Goal: Find specific page/section: Find specific page/section

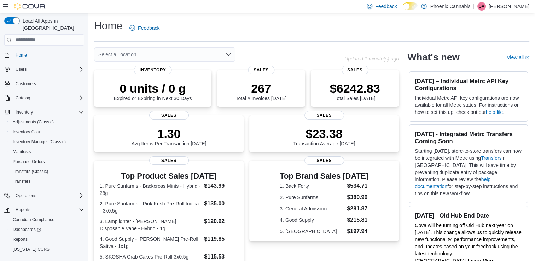
click at [231, 55] on icon "Open list of options" at bounding box center [229, 55] width 6 height 6
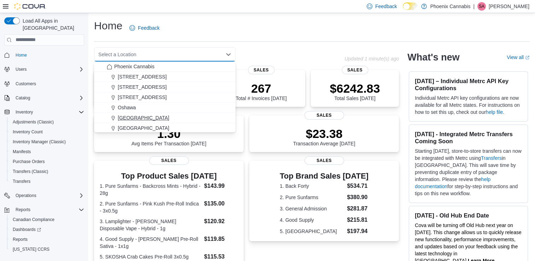
click at [159, 118] on span "[GEOGRAPHIC_DATA]" at bounding box center [144, 117] width 52 height 7
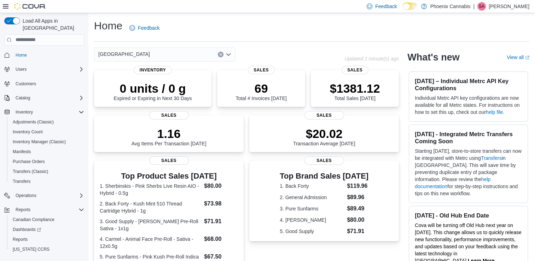
click at [231, 53] on icon "Open list of options" at bounding box center [228, 54] width 4 height 2
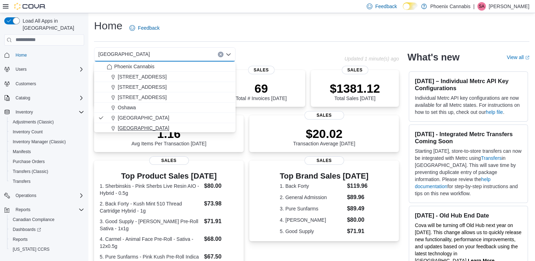
click at [143, 126] on div "[GEOGRAPHIC_DATA]" at bounding box center [169, 128] width 125 height 7
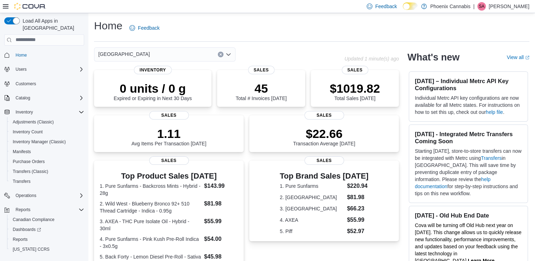
click at [229, 56] on icon "Open list of options" at bounding box center [229, 55] width 6 height 6
